Goal: Entertainment & Leisure: Consume media (video, audio)

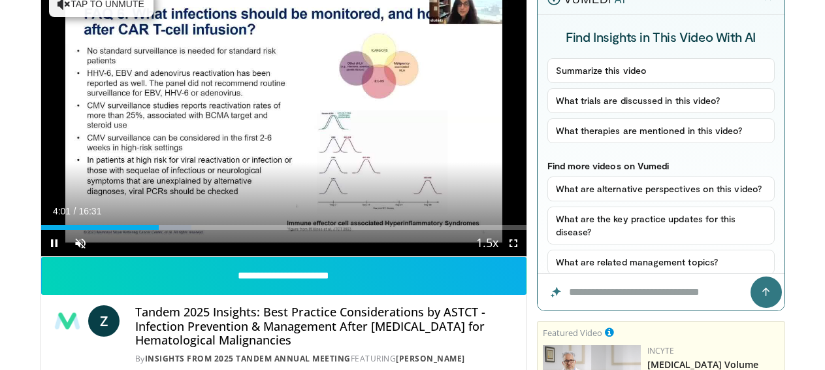
scroll to position [131, 0]
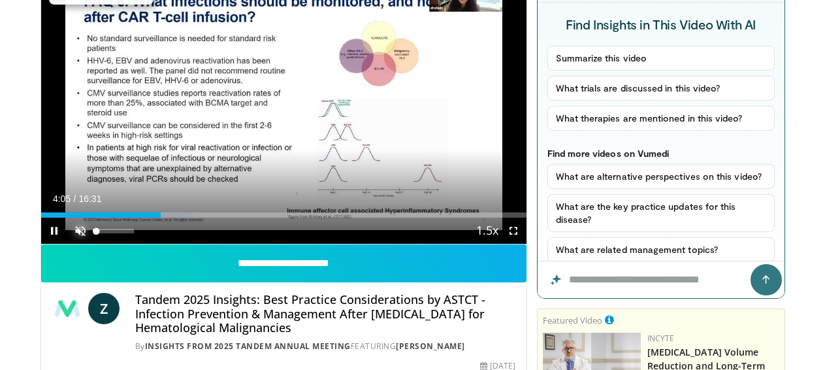
click at [67, 244] on span "Video Player" at bounding box center [80, 230] width 26 height 26
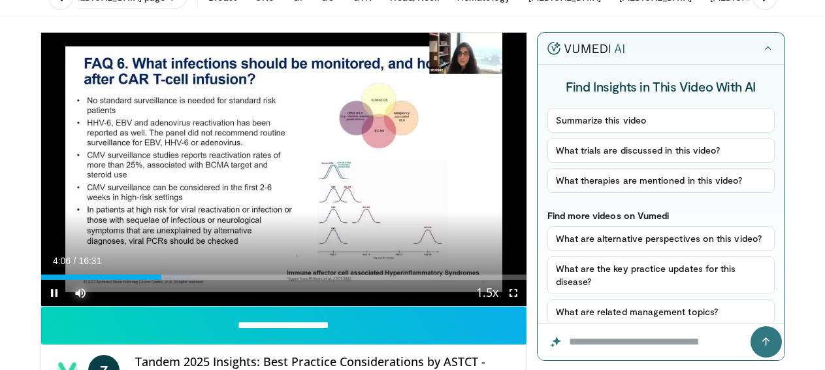
scroll to position [65, 0]
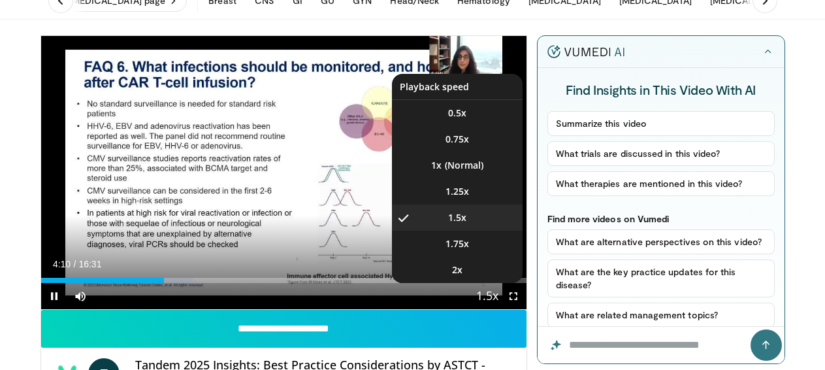
click at [496, 310] on span "Video Player" at bounding box center [487, 296] width 18 height 26
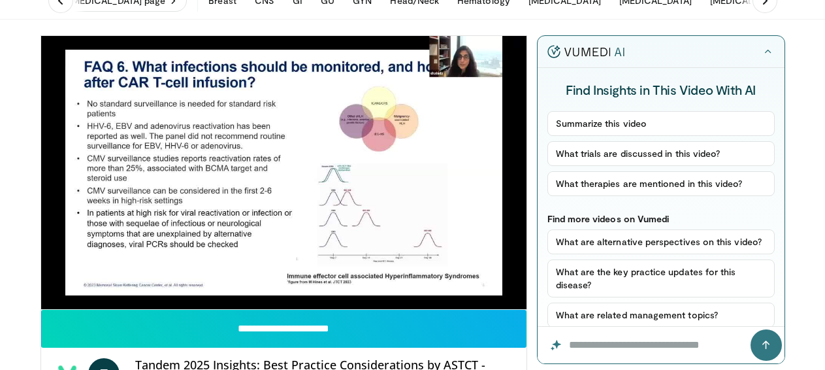
click at [506, 309] on video "Video Player" at bounding box center [283, 172] width 485 height 273
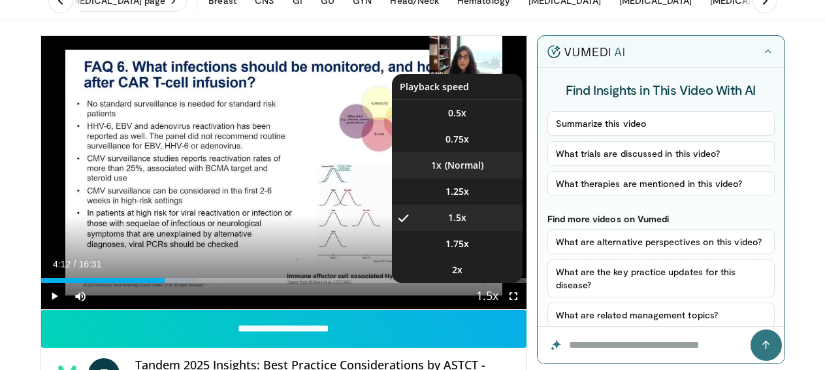
click at [464, 178] on li "1x" at bounding box center [457, 165] width 131 height 26
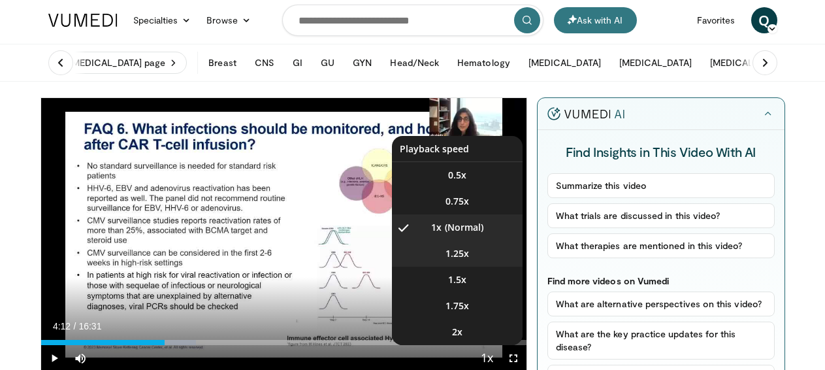
scroll to position [0, 0]
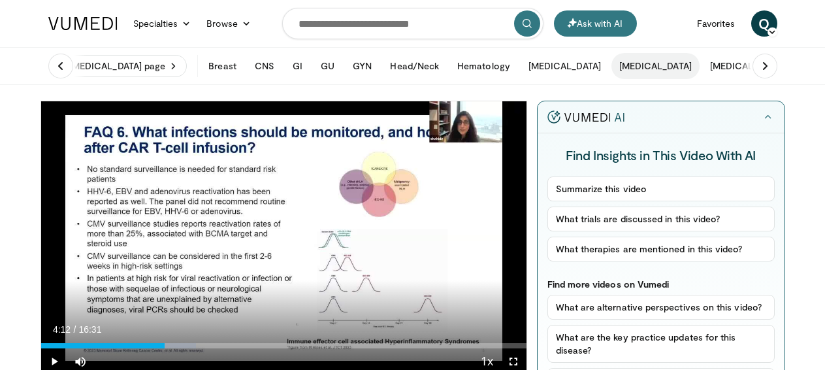
click at [611, 69] on button "[MEDICAL_DATA]" at bounding box center [655, 66] width 88 height 26
click at [611, 70] on button "[MEDICAL_DATA]" at bounding box center [655, 66] width 88 height 26
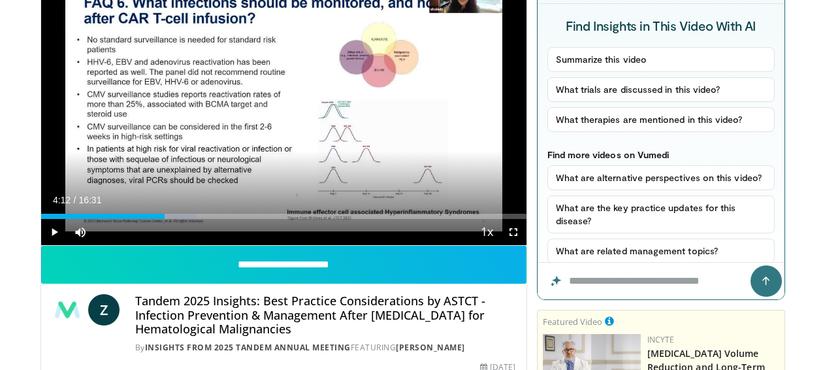
scroll to position [131, 20]
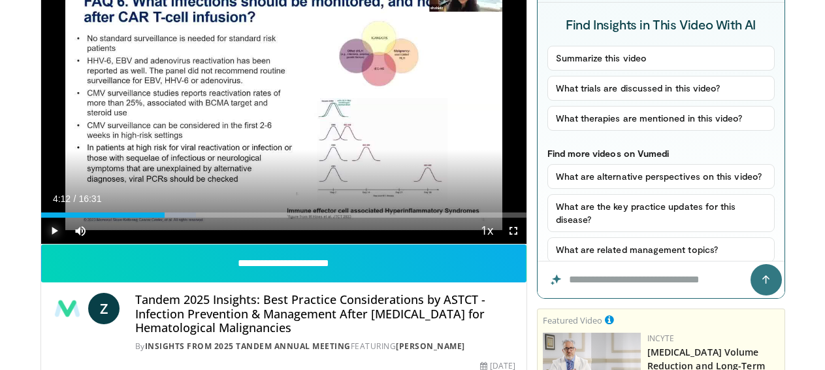
click at [41, 244] on span "Video Player" at bounding box center [54, 230] width 26 height 26
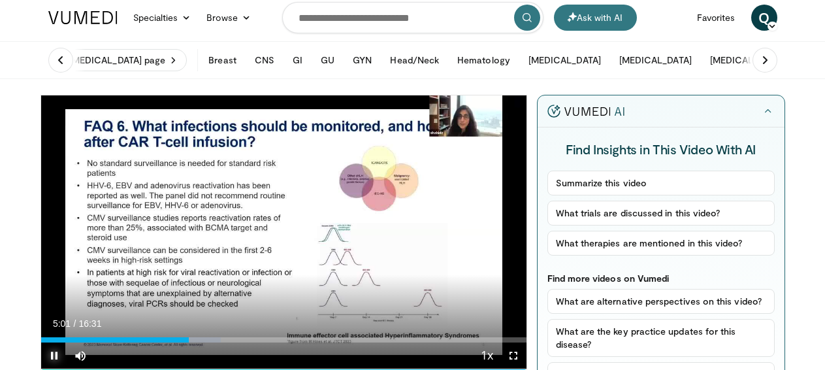
scroll to position [0, 20]
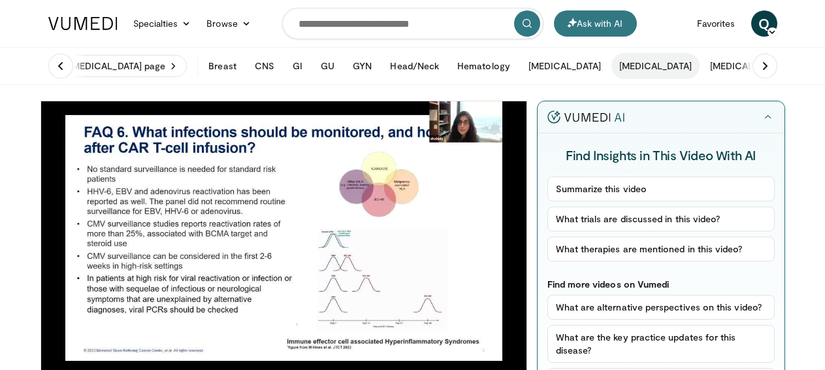
click at [611, 69] on button "[MEDICAL_DATA]" at bounding box center [655, 66] width 88 height 26
